Goal: Task Accomplishment & Management: Manage account settings

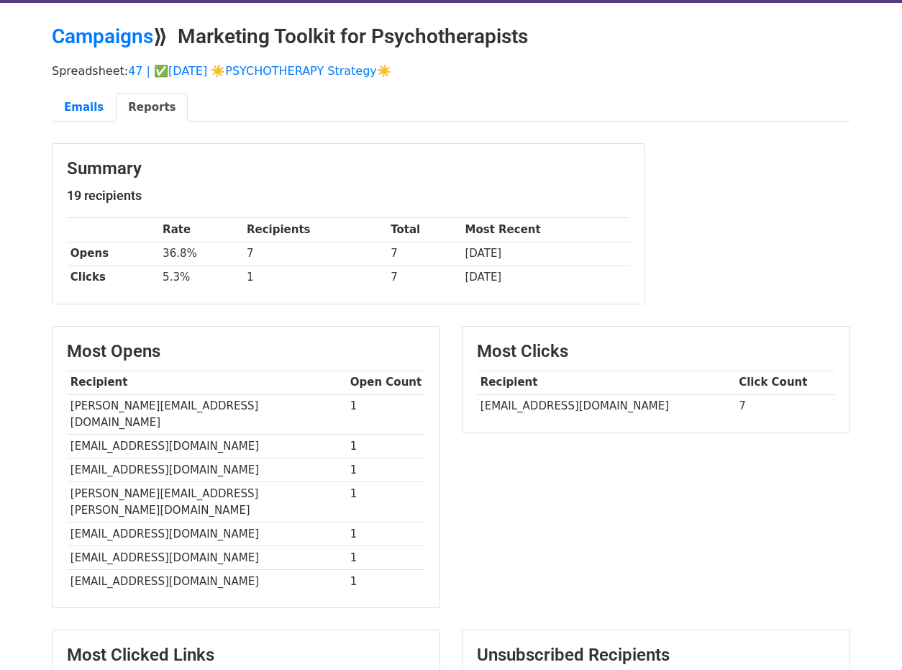
scroll to position [42, 0]
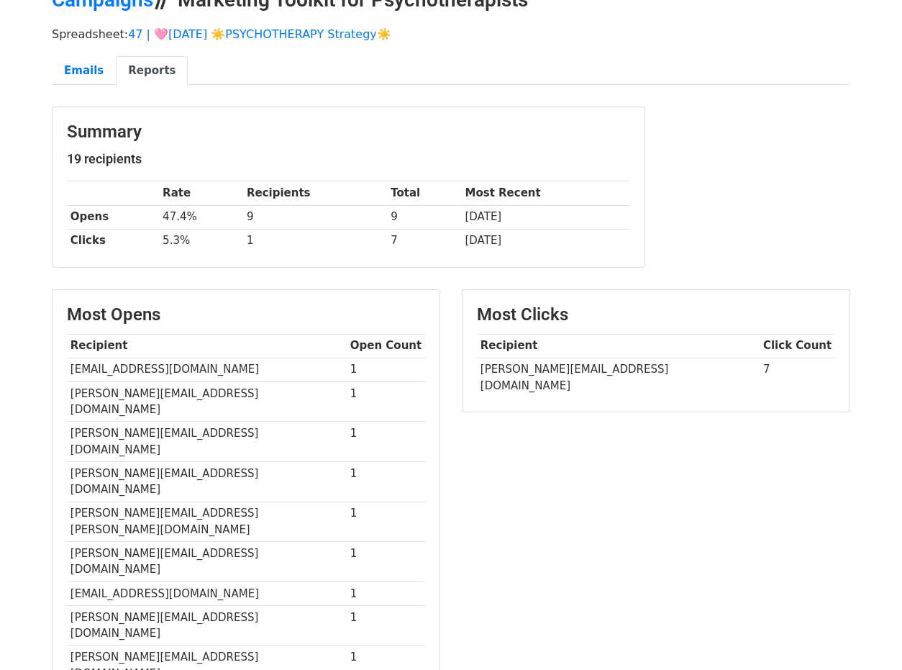
scroll to position [104, 0]
